Goal: Information Seeking & Learning: Understand process/instructions

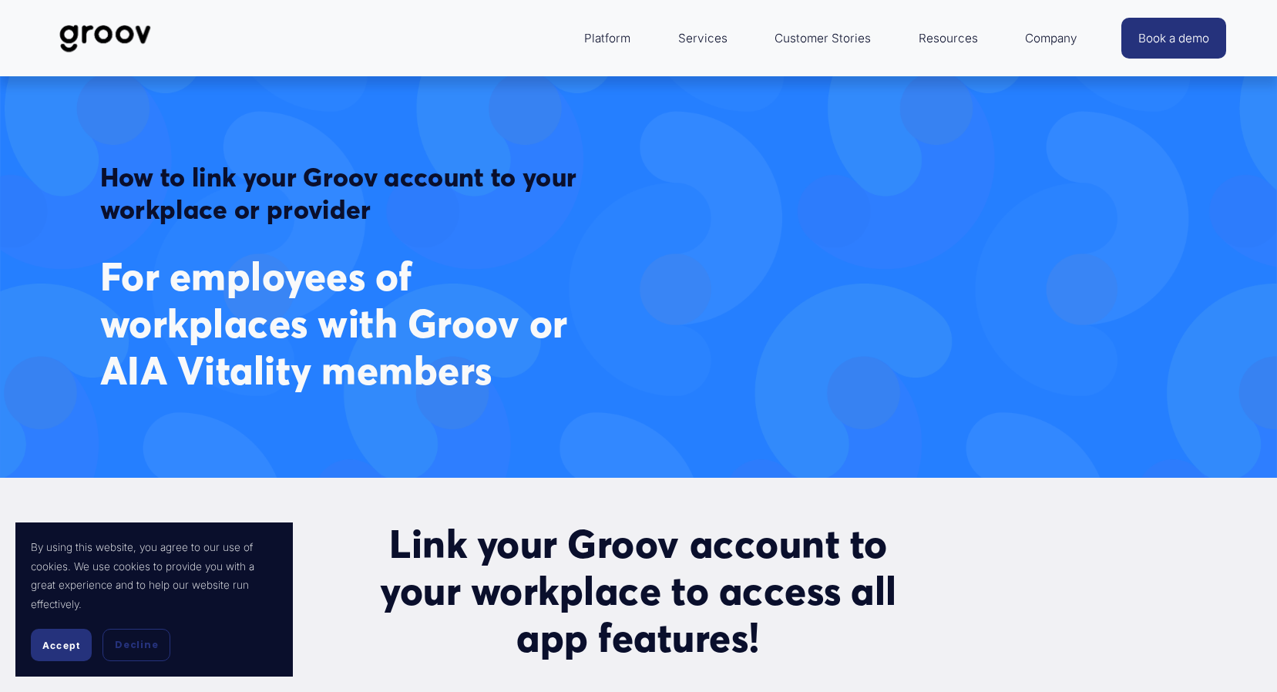
click at [57, 660] on button "Accept" at bounding box center [61, 645] width 61 height 32
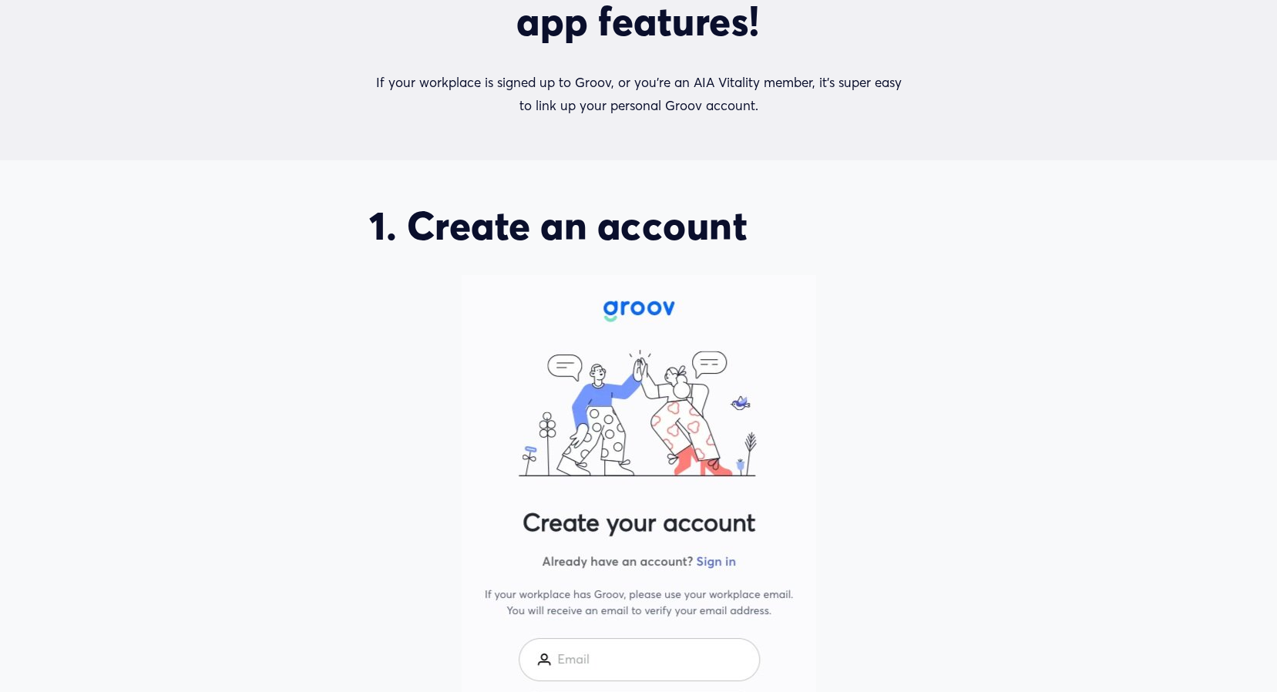
scroll to position [848, 0]
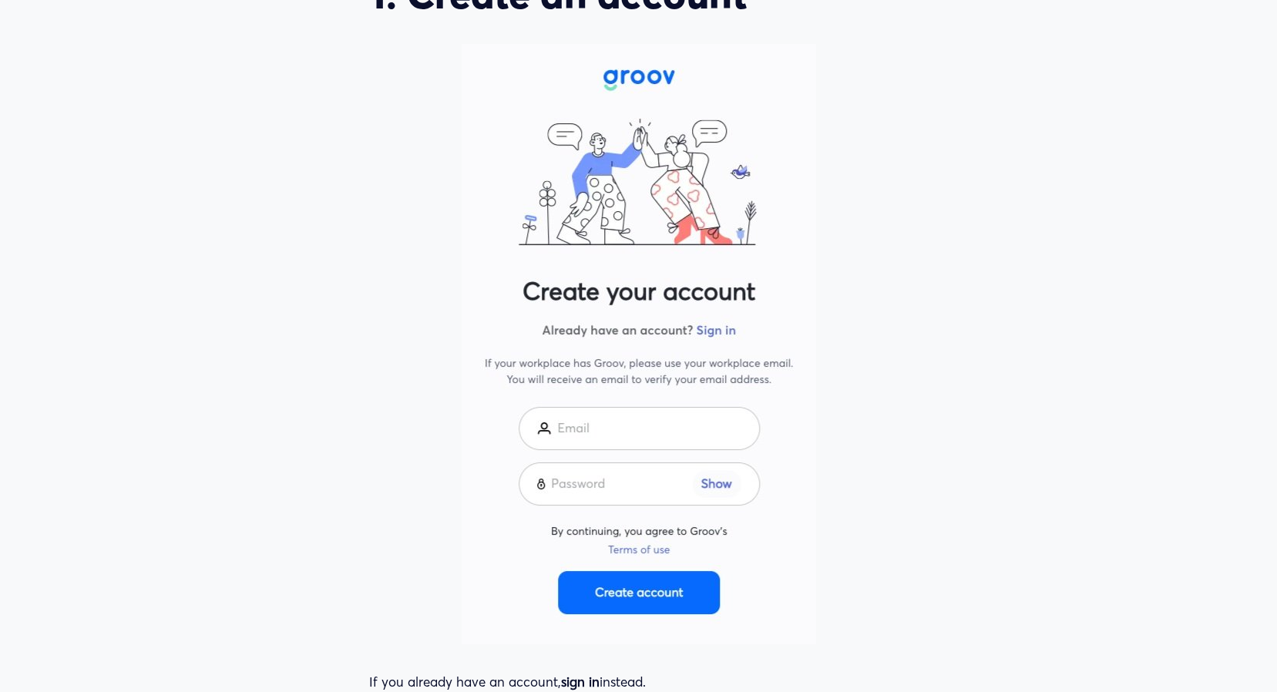
click at [615, 430] on div at bounding box center [639, 344] width 354 height 600
click at [596, 430] on div at bounding box center [639, 344] width 354 height 600
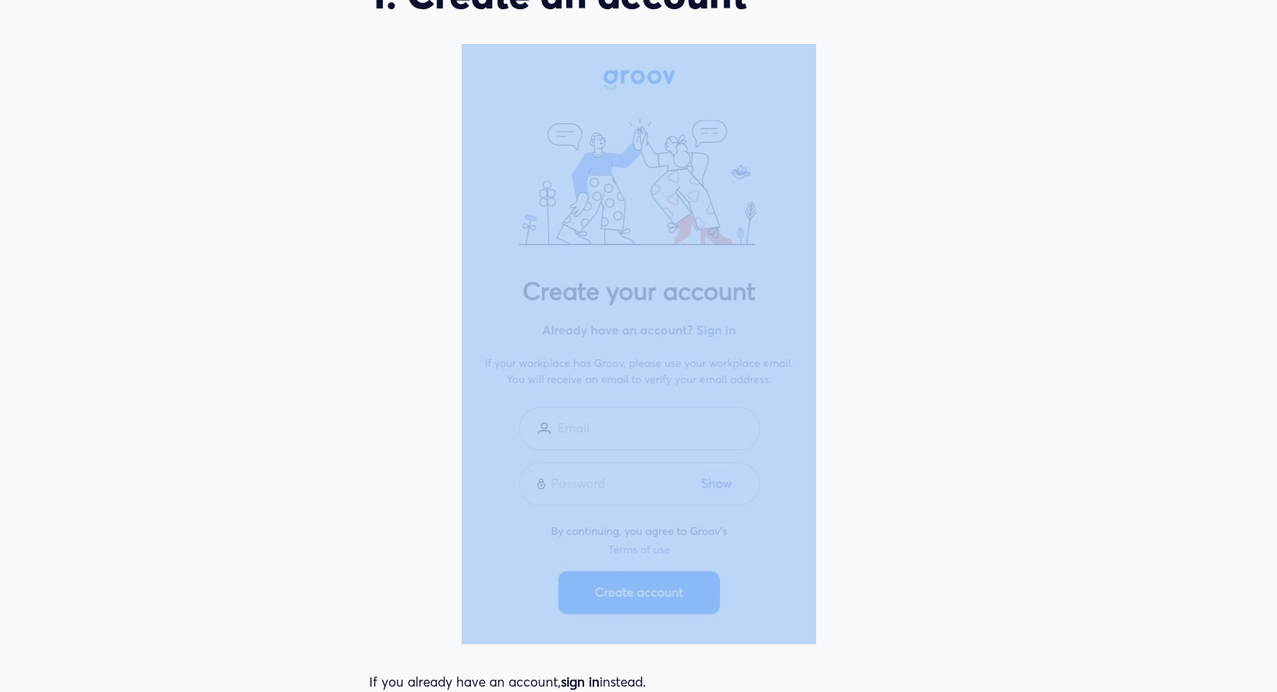
click at [596, 430] on div at bounding box center [639, 344] width 354 height 600
click at [617, 438] on div at bounding box center [639, 344] width 354 height 600
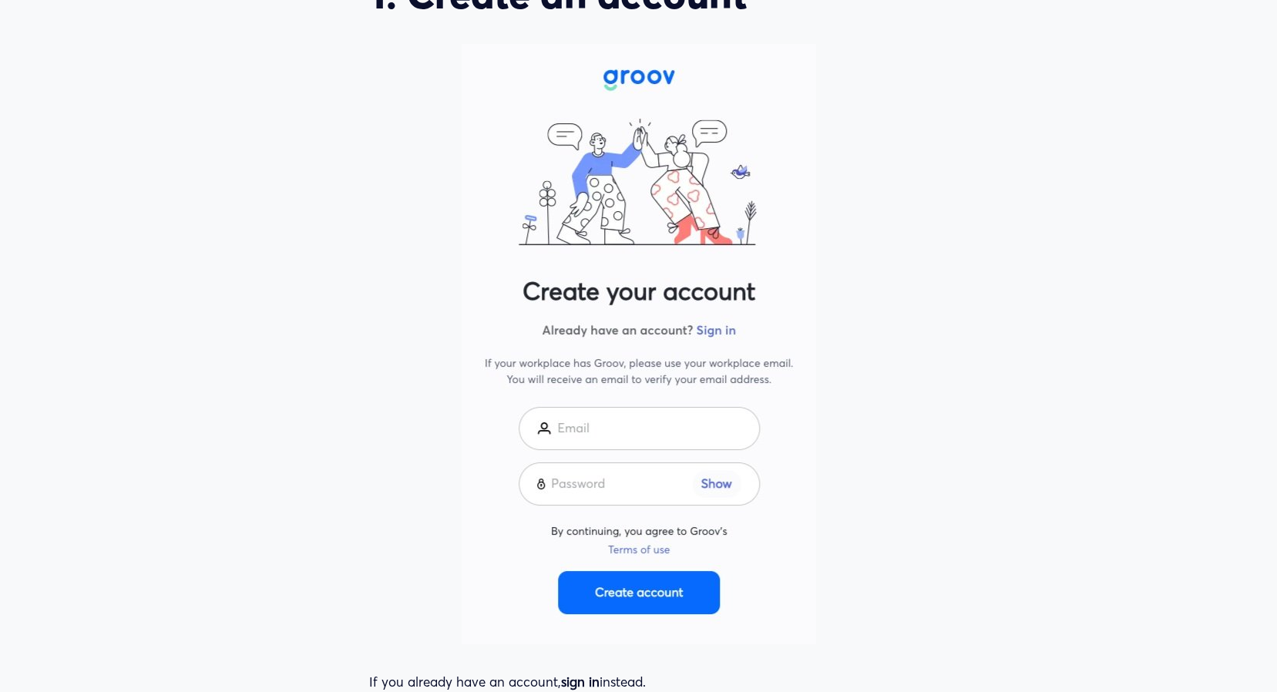
click at [563, 431] on div at bounding box center [639, 344] width 354 height 600
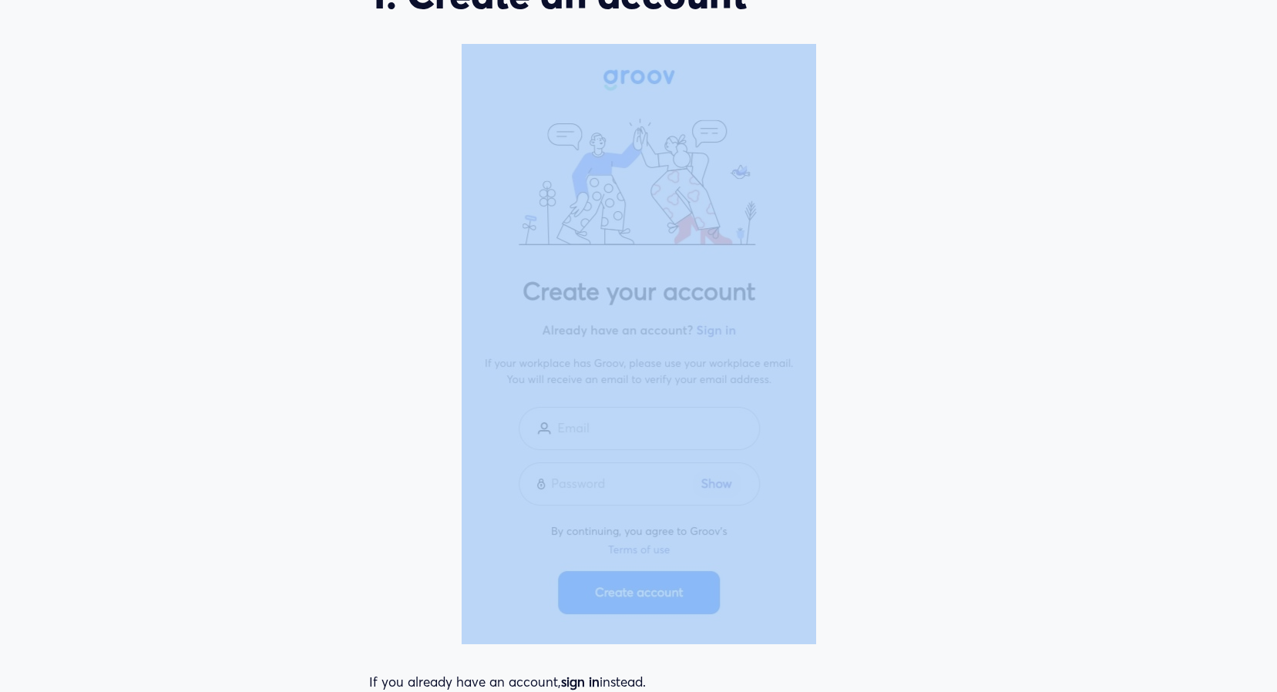
click at [563, 431] on div at bounding box center [639, 344] width 354 height 600
click at [727, 332] on div at bounding box center [639, 344] width 354 height 600
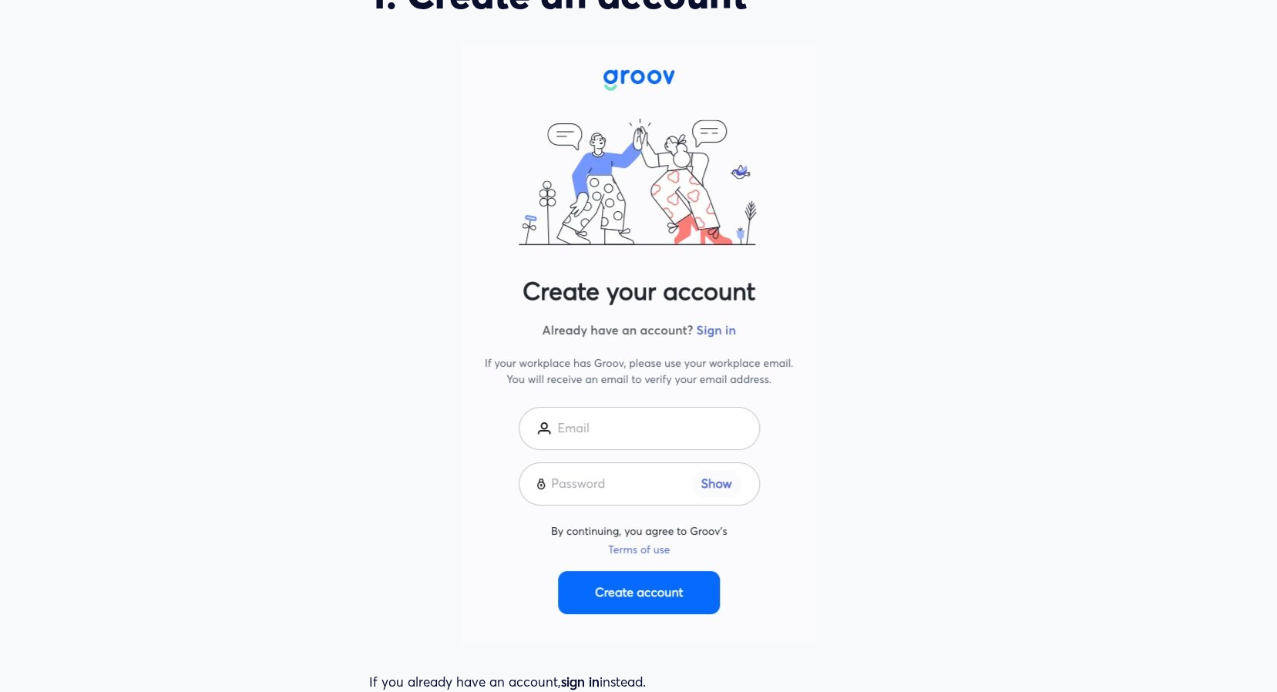
click at [604, 413] on div at bounding box center [639, 344] width 354 height 600
click at [598, 426] on div at bounding box center [639, 344] width 354 height 600
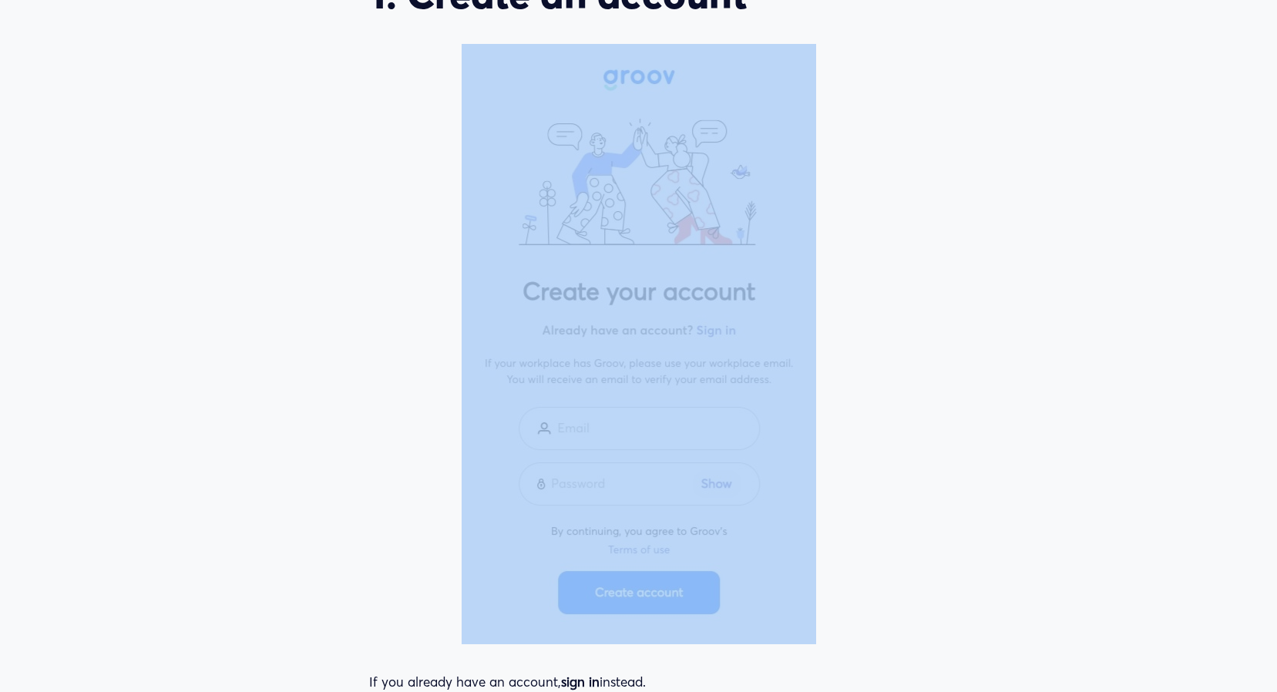
click at [599, 426] on div at bounding box center [639, 344] width 354 height 600
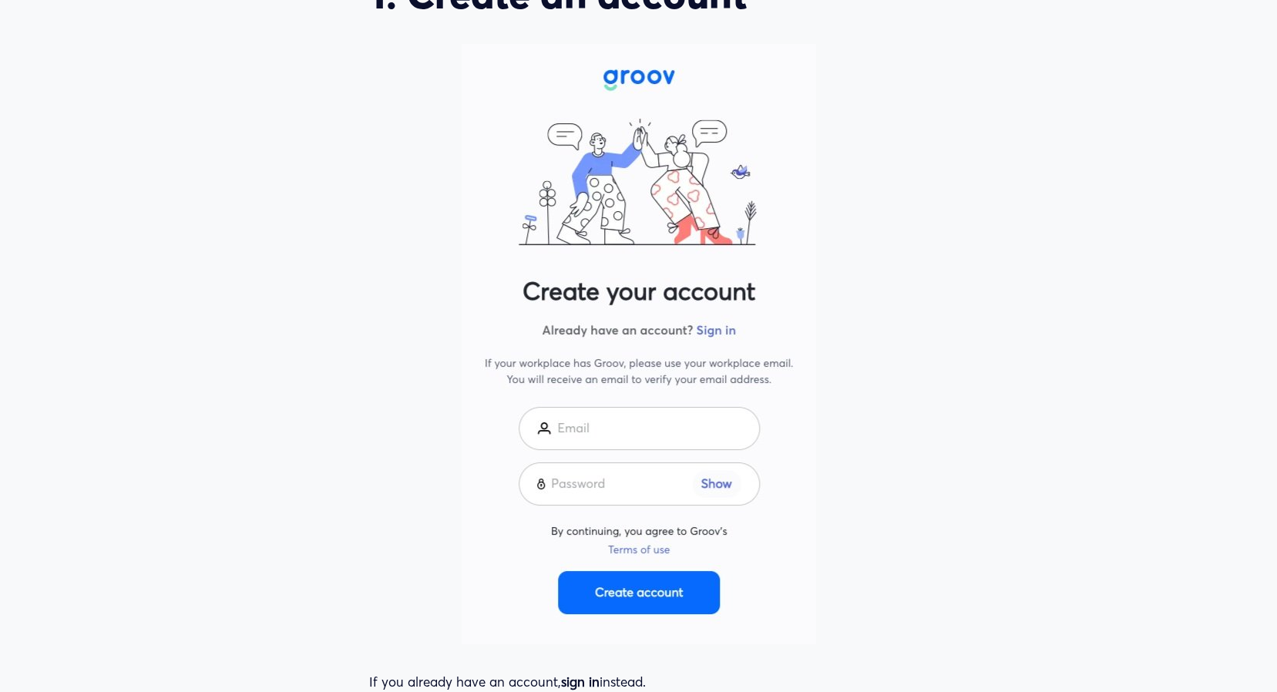
click at [603, 436] on div at bounding box center [639, 344] width 354 height 600
click at [712, 341] on div at bounding box center [639, 344] width 354 height 600
click at [713, 338] on div at bounding box center [639, 344] width 354 height 600
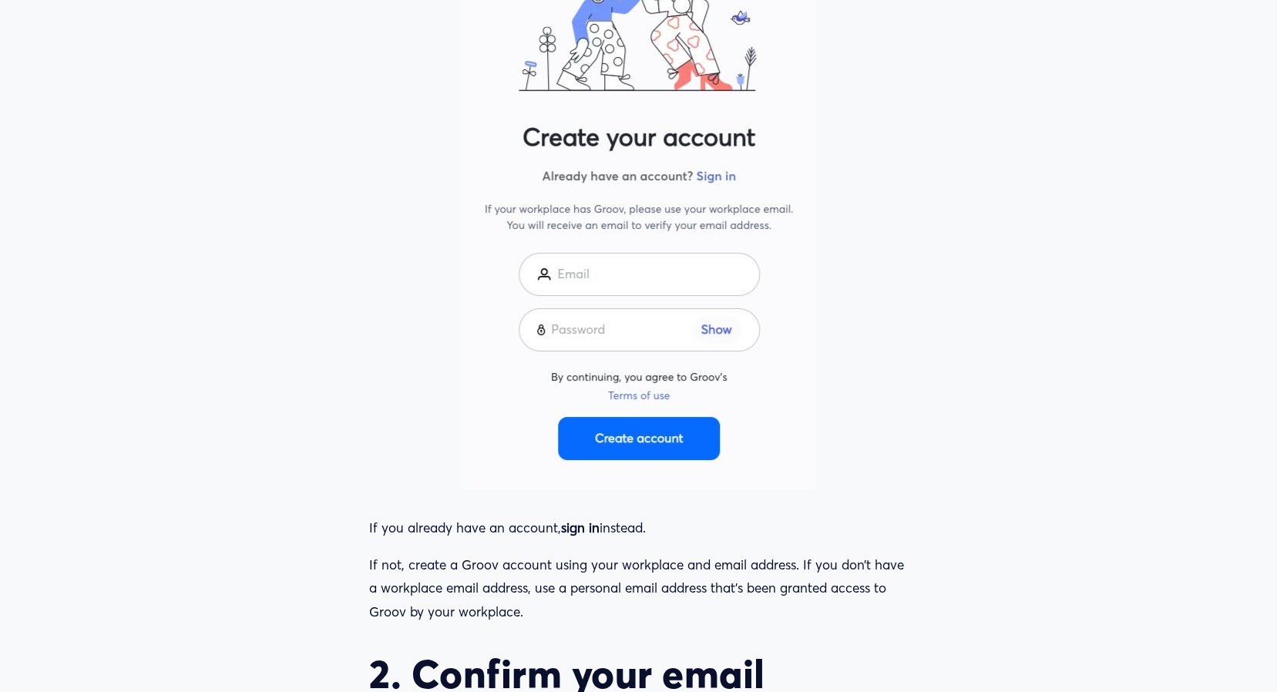
scroll to position [925, 0]
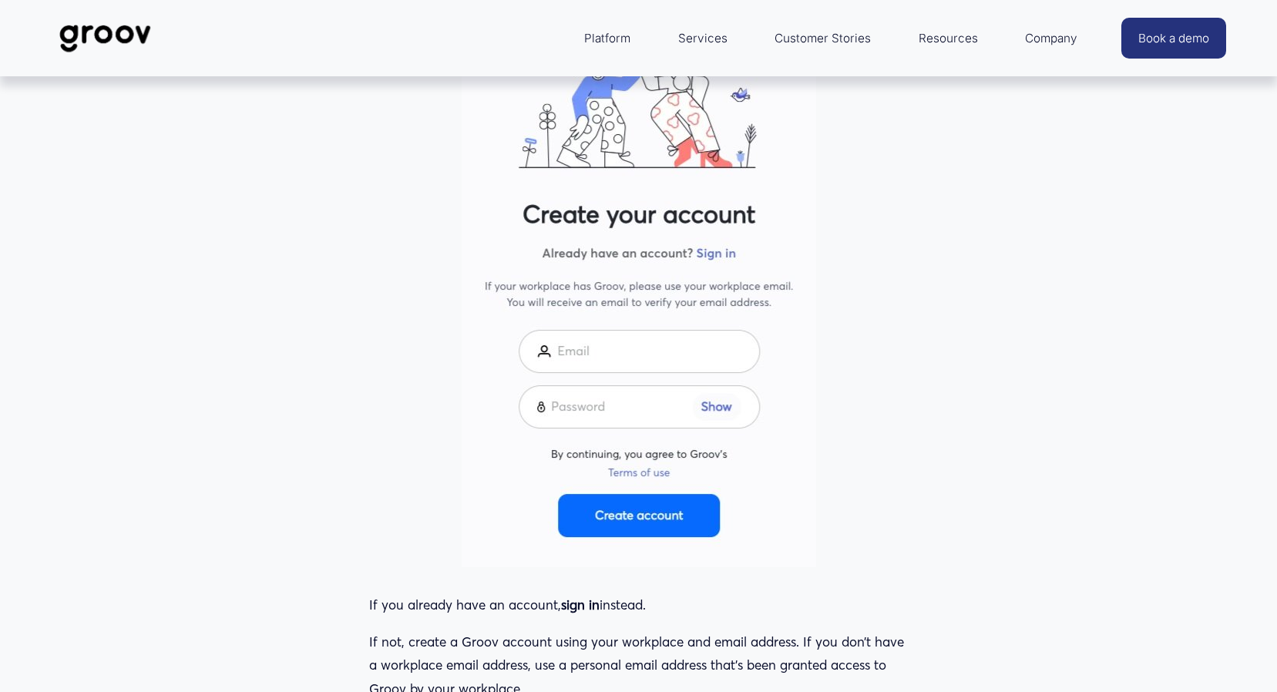
click at [596, 358] on div at bounding box center [639, 267] width 354 height 600
click at [556, 354] on div at bounding box center [639, 267] width 354 height 600
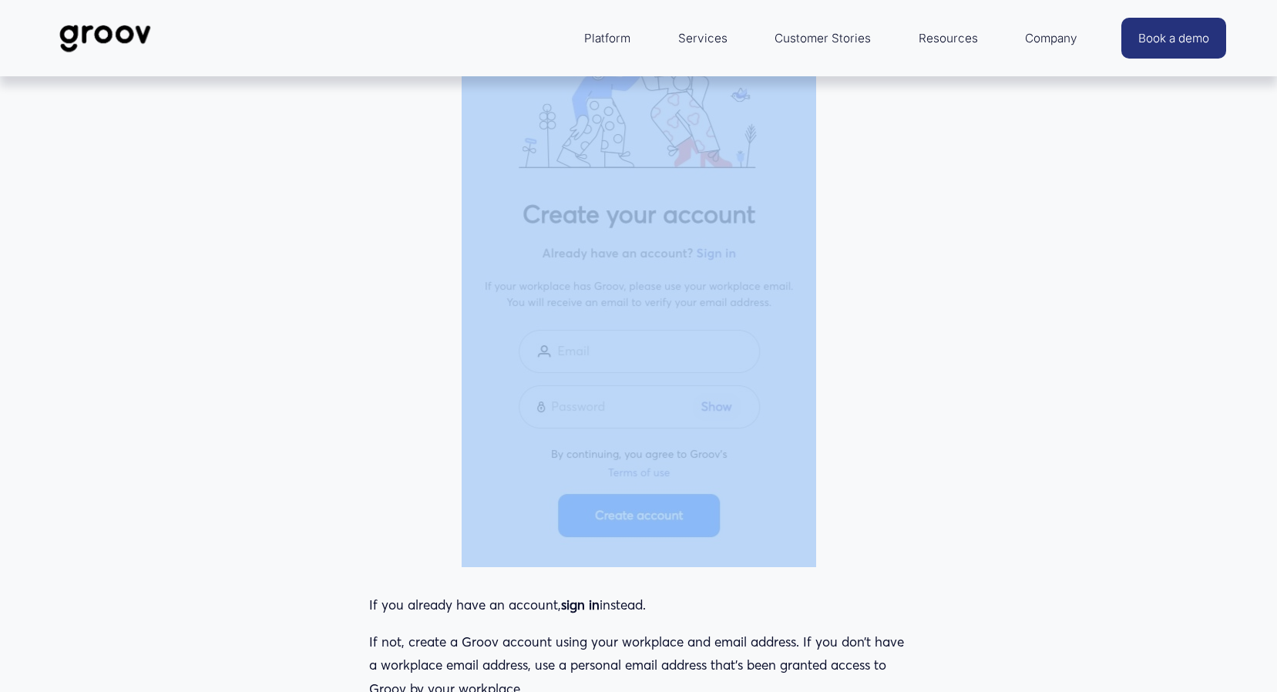
click at [556, 354] on div at bounding box center [639, 267] width 354 height 600
click at [575, 349] on div at bounding box center [639, 267] width 354 height 600
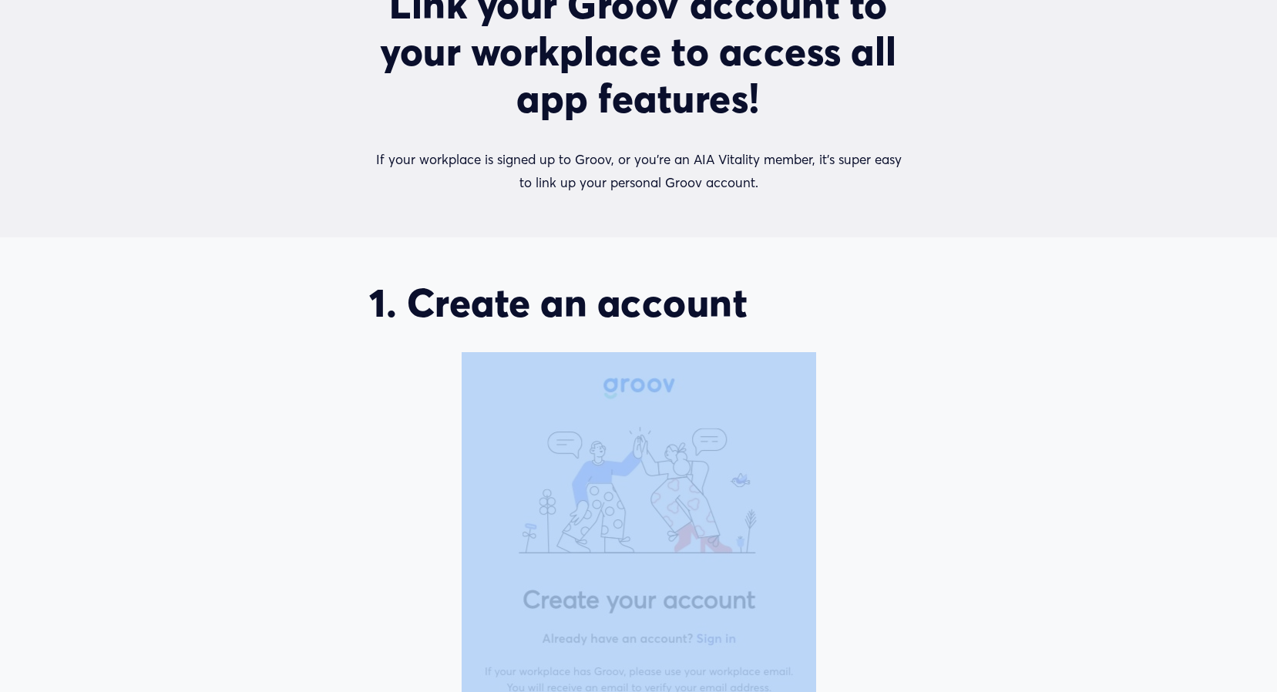
scroll to position [771, 0]
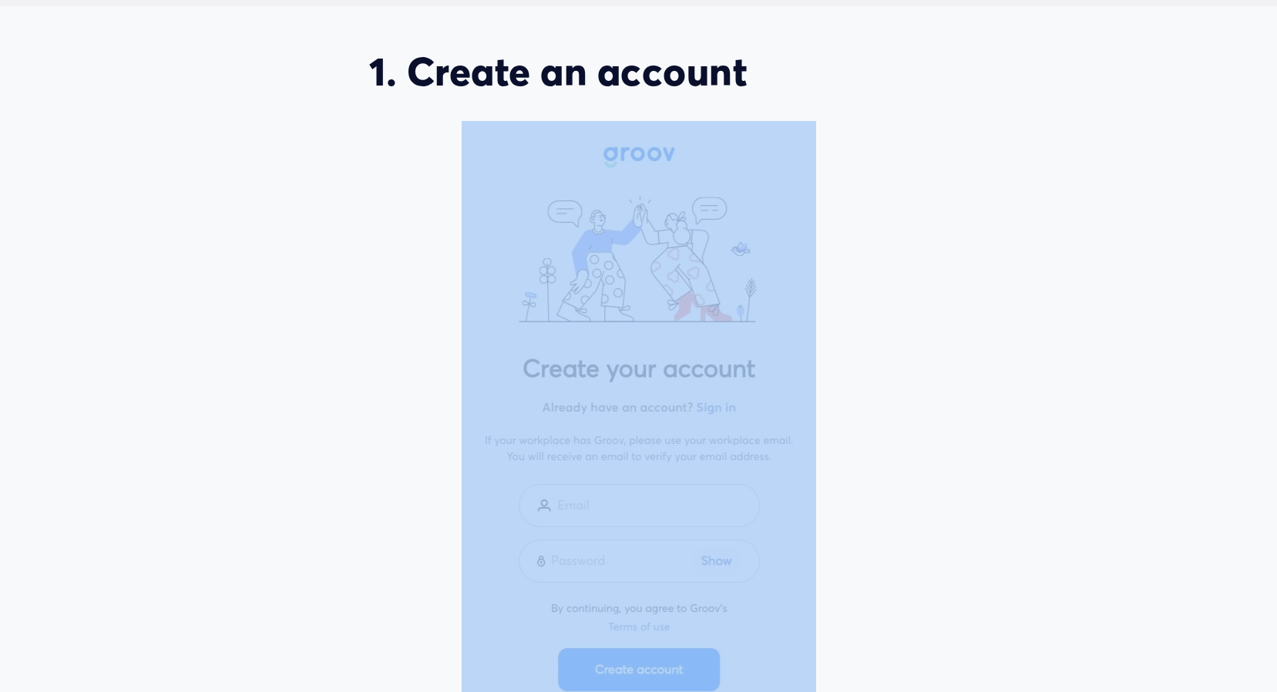
click at [719, 566] on div at bounding box center [639, 421] width 354 height 600
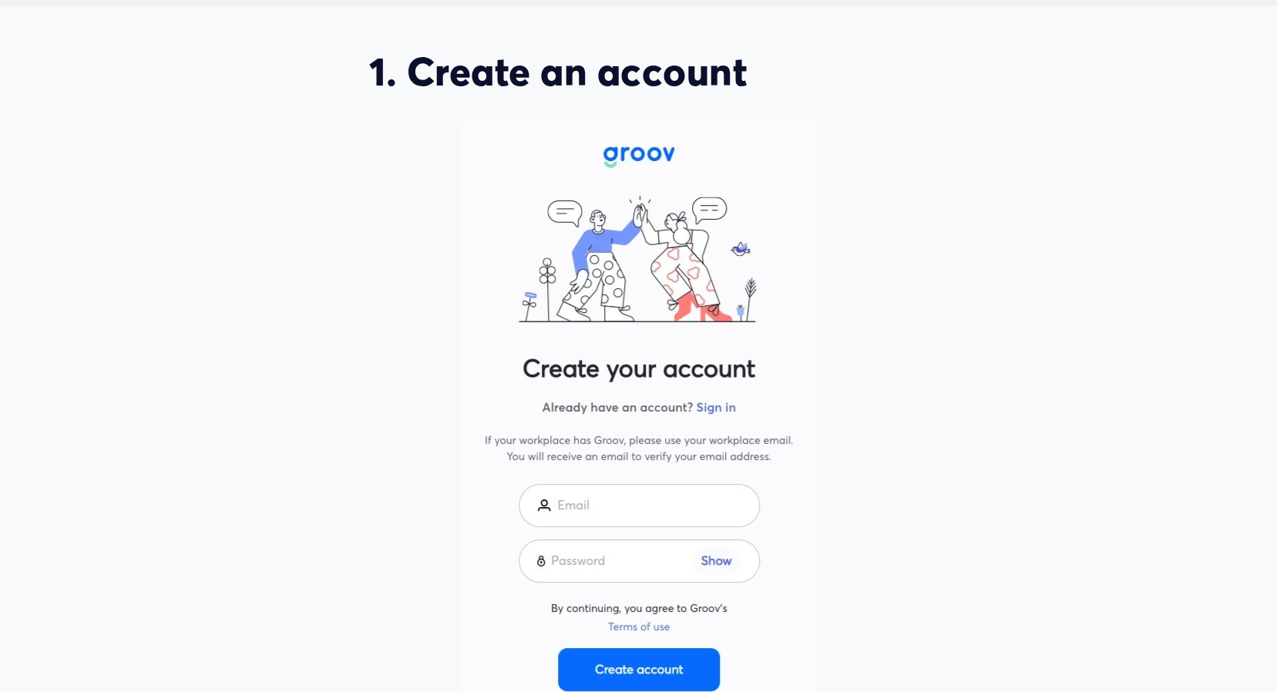
click at [720, 408] on div at bounding box center [639, 421] width 354 height 600
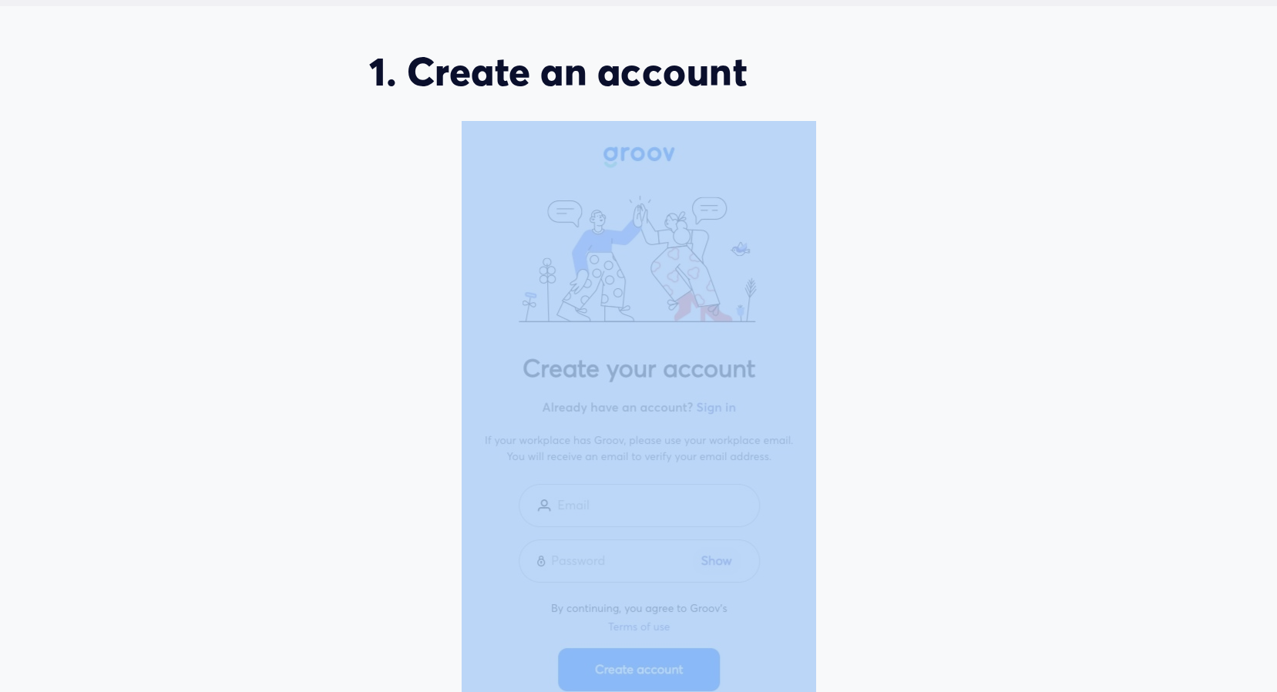
click at [720, 408] on div at bounding box center [639, 421] width 354 height 600
